Goal: Check status: Check status

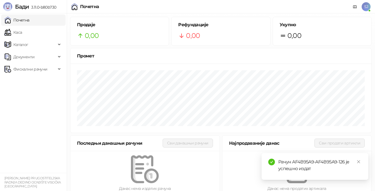
click at [40, 104] on ul "Почетна [PERSON_NAME] Документи Фискални рачуни Издати рачуни По данима" at bounding box center [33, 92] width 67 height 159
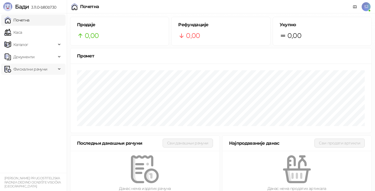
click at [28, 70] on span "Фискални рачуни" at bounding box center [30, 68] width 34 height 11
click at [36, 94] on link "По данима" at bounding box center [21, 93] width 29 height 11
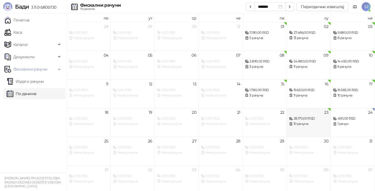
click at [304, 121] on div "10 рачуна" at bounding box center [308, 123] width 39 height 5
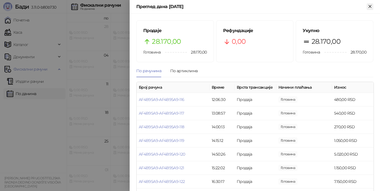
click at [370, 8] on icon "Close" at bounding box center [370, 6] width 5 height 5
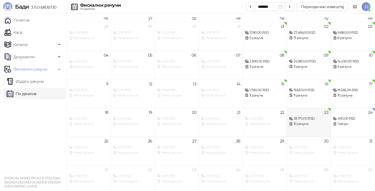
click at [298, 113] on div "28.170,00 RSD 10 рачуна" at bounding box center [308, 118] width 39 height 16
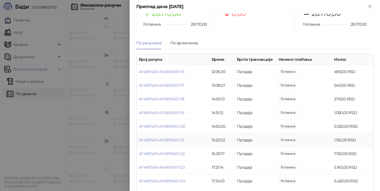
scroll to position [45, 0]
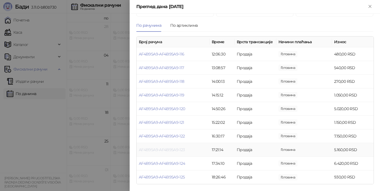
click at [168, 149] on link "AF4B95A9-AF4B95A9-123" at bounding box center [162, 149] width 46 height 5
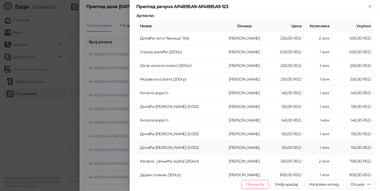
scroll to position [83, 0]
